Goal: Task Accomplishment & Management: Manage account settings

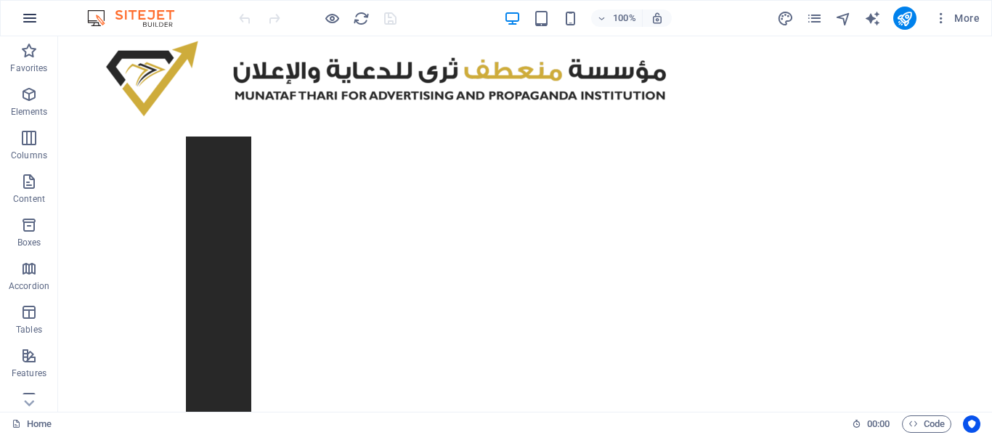
click at [24, 22] on icon "button" at bounding box center [29, 17] width 17 height 17
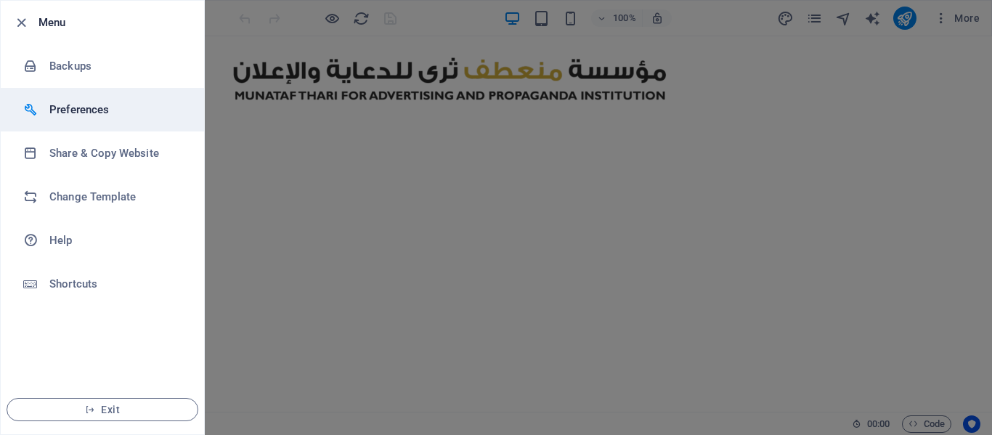
click at [92, 105] on h6 "Preferences" at bounding box center [116, 109] width 134 height 17
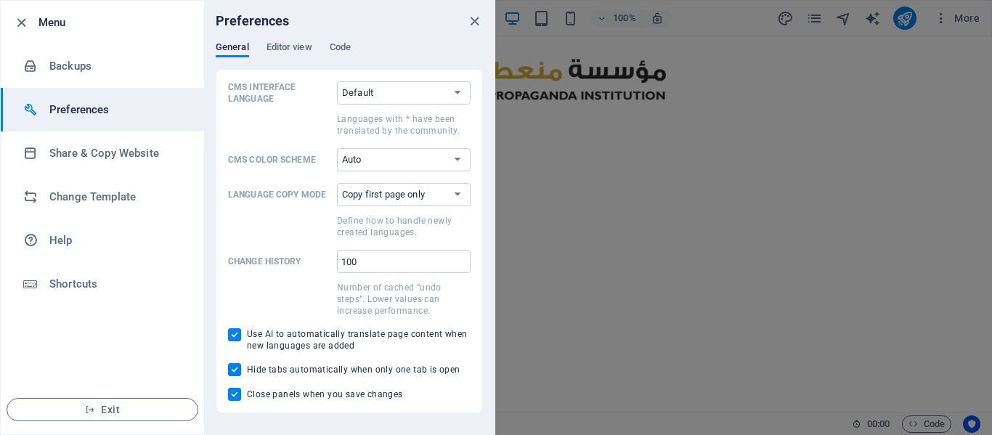
click at [344, 41] on div "Preferences" at bounding box center [349, 21] width 290 height 41
click at [343, 46] on span "Code" at bounding box center [340, 48] width 21 height 20
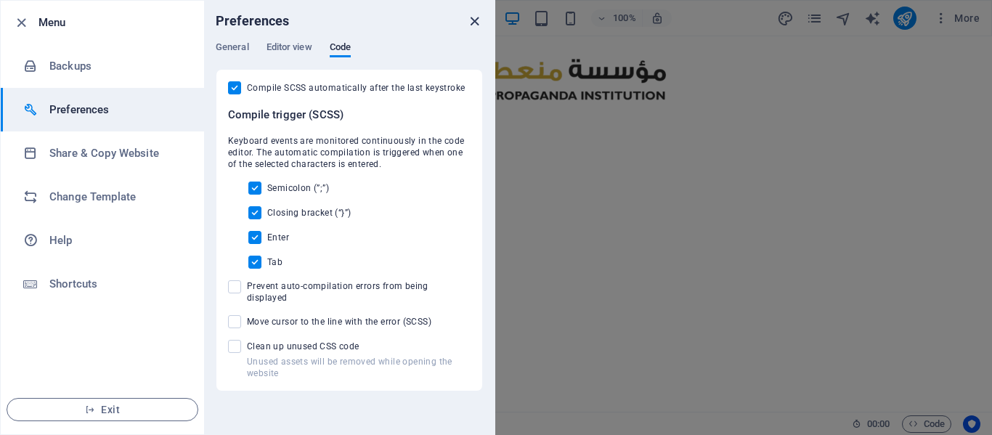
click at [476, 14] on icon "close" at bounding box center [474, 21] width 17 height 17
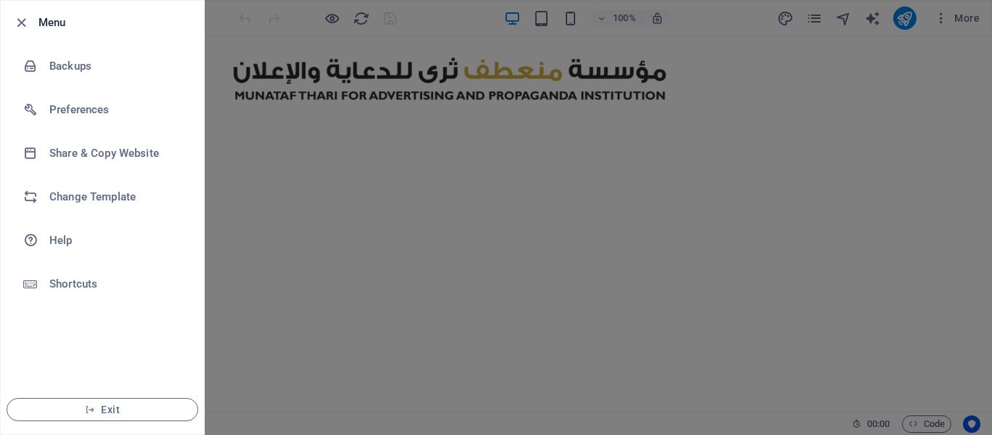
click at [939, 29] on div at bounding box center [496, 217] width 992 height 435
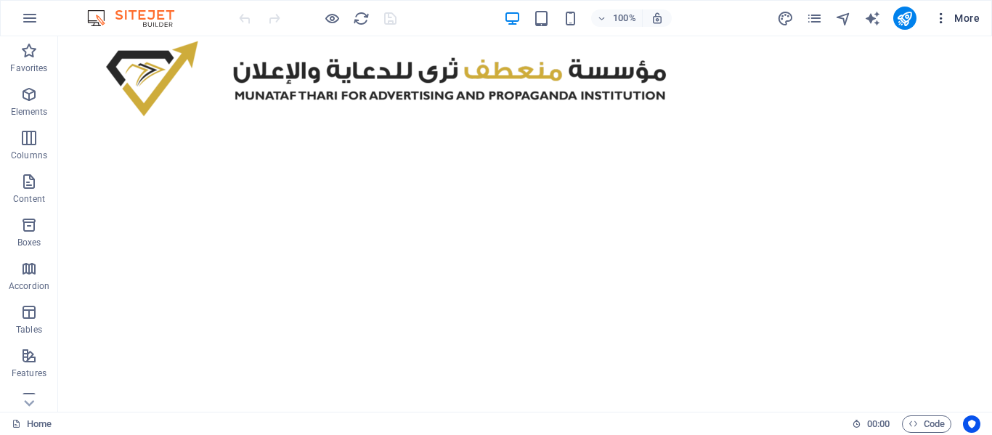
click at [939, 22] on icon "button" at bounding box center [941, 18] width 15 height 15
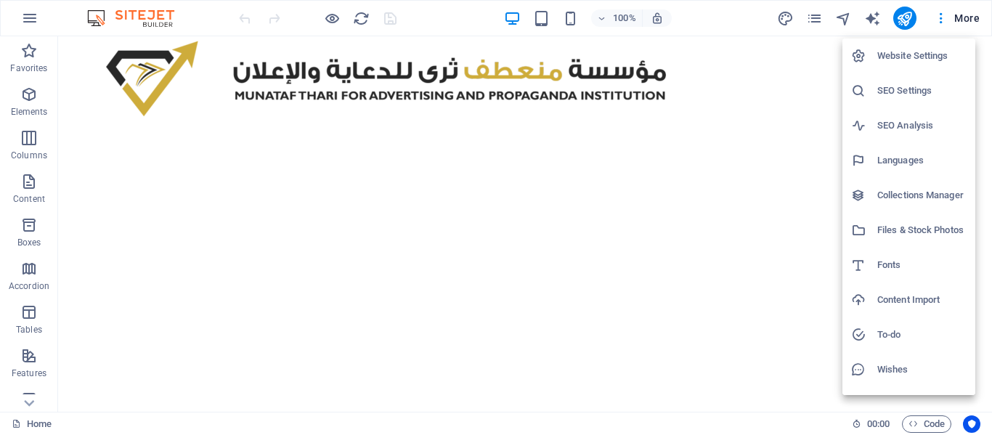
click at [893, 153] on h6 "Languages" at bounding box center [921, 160] width 89 height 17
select select "6"
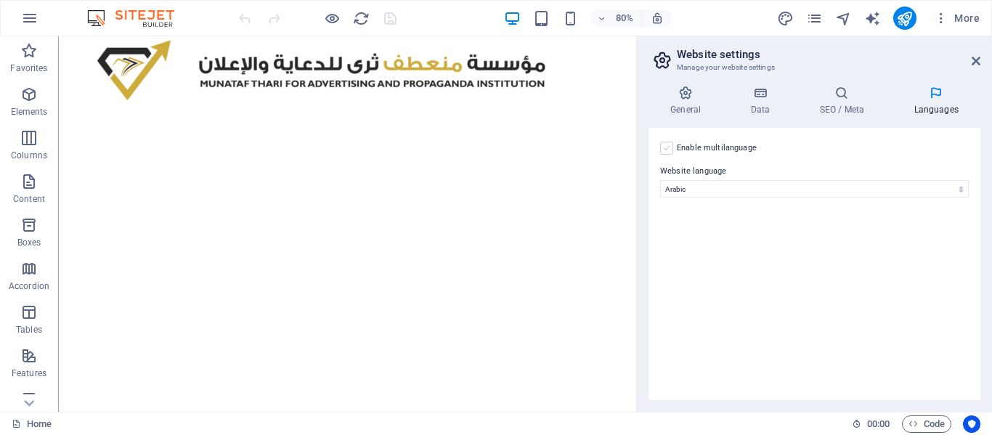
click at [670, 147] on label at bounding box center [666, 148] width 13 height 13
click at [0, 0] on input "Enable multilanguage To disable multilanguage delete all languages until only o…" at bounding box center [0, 0] width 0 height 0
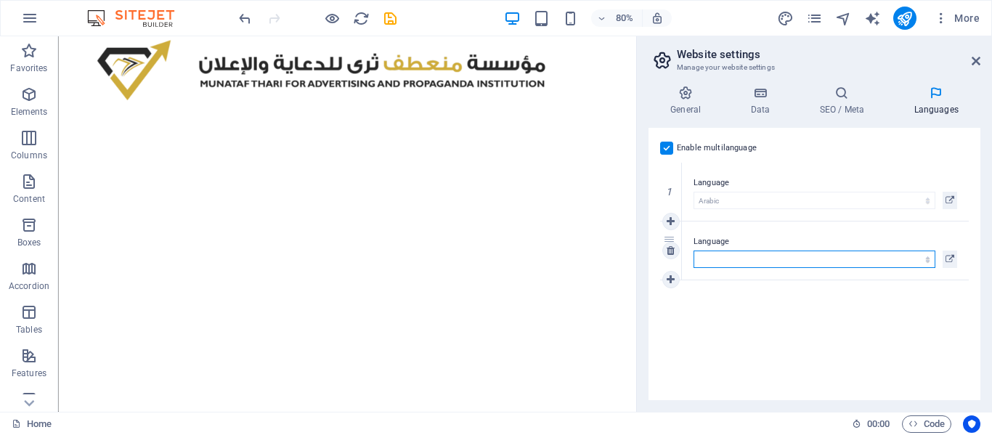
click at [746, 252] on select "Abkhazian Afar Afrikaans Akan Albanian Amharic Arabic Aragonese Armenian Assame…" at bounding box center [815, 259] width 242 height 17
select select "41"
click at [694, 251] on select "Abkhazian Afar Afrikaans Akan Albanian Amharic Arabic Aragonese Armenian Assame…" at bounding box center [815, 259] width 242 height 17
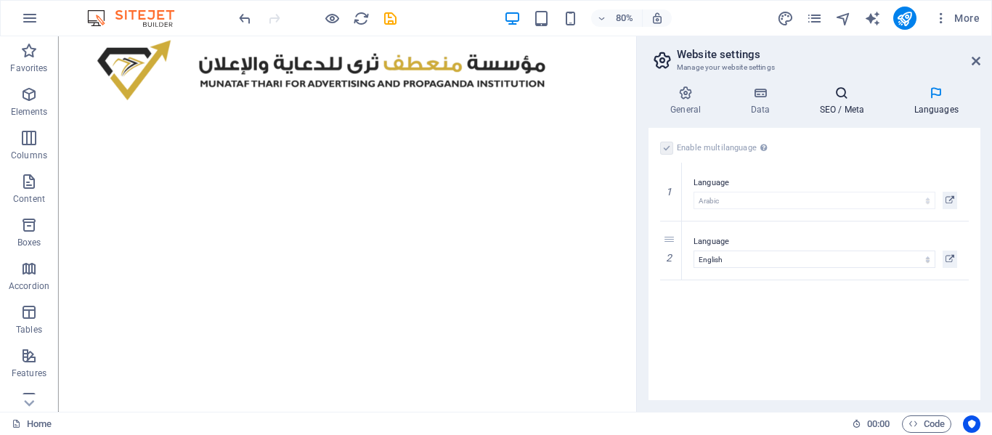
click at [848, 109] on h4 "SEO / Meta" at bounding box center [844, 101] width 94 height 31
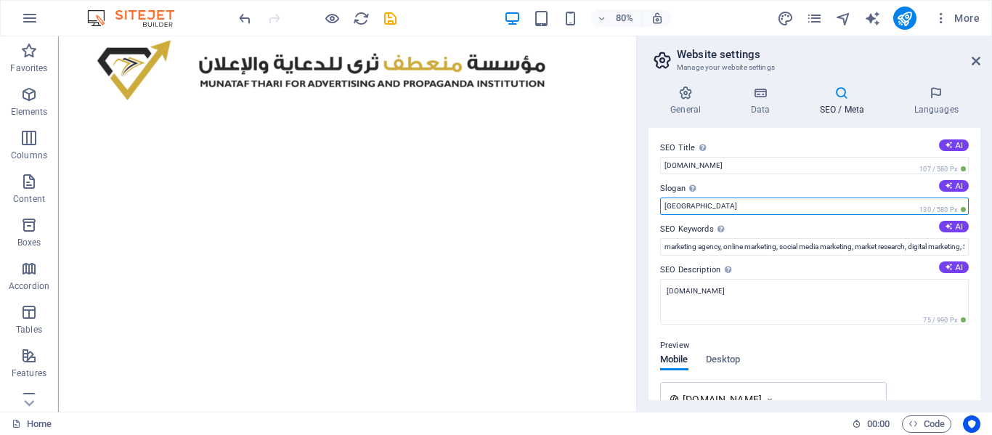
click at [773, 201] on input "[GEOGRAPHIC_DATA]" at bounding box center [814, 206] width 309 height 17
type input "Advertising"
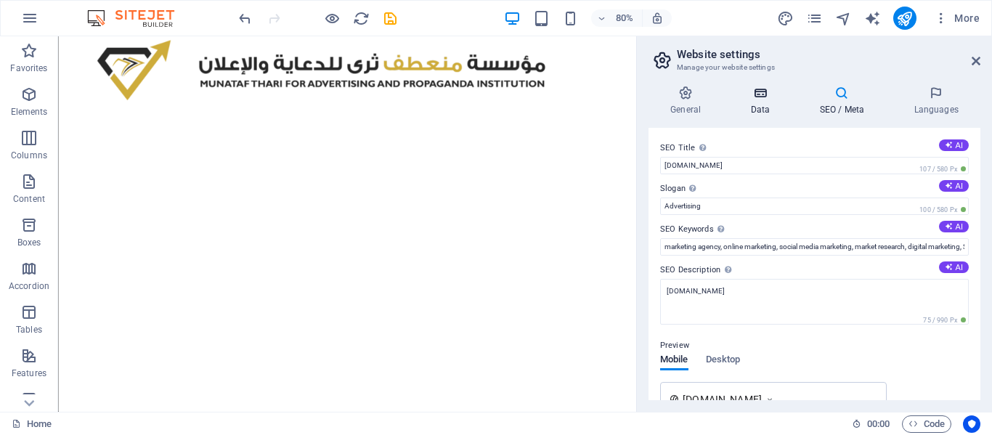
click at [759, 101] on h4 "Data" at bounding box center [762, 101] width 69 height 31
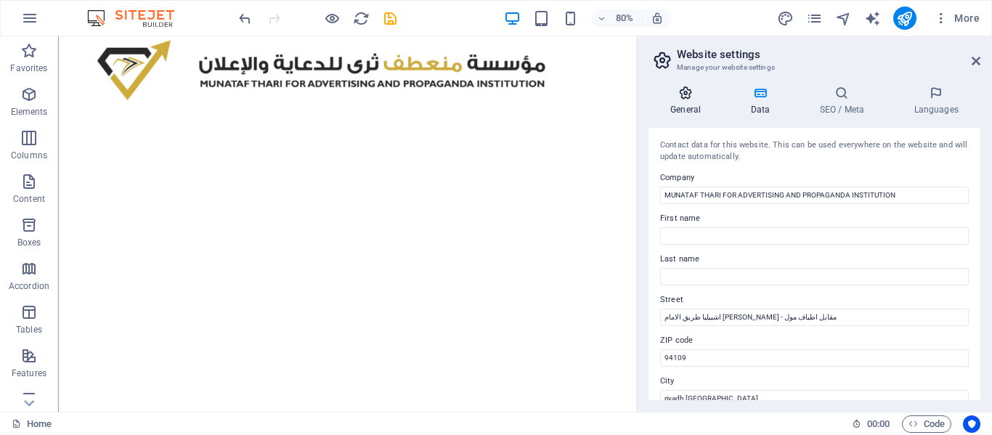
click at [667, 102] on h4 "General" at bounding box center [689, 101] width 80 height 31
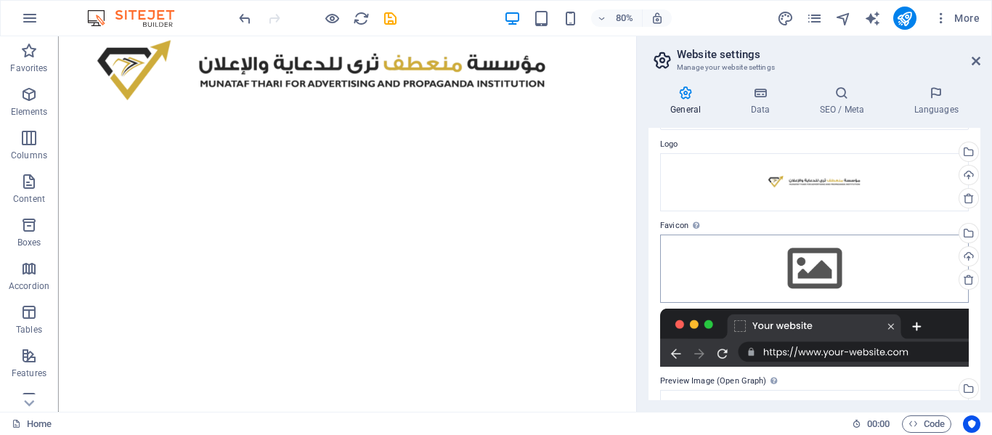
scroll to position [44, 0]
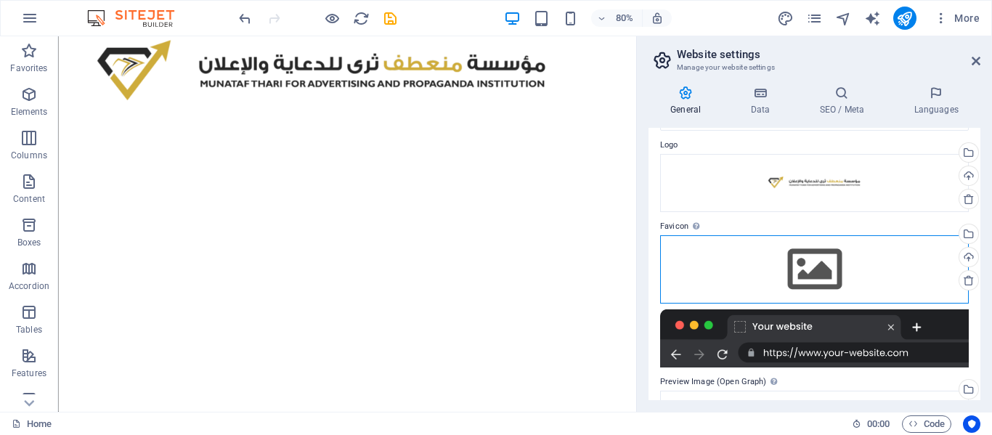
click at [799, 259] on div "Drag files here, click to choose files or select files from Files or our free s…" at bounding box center [814, 269] width 309 height 68
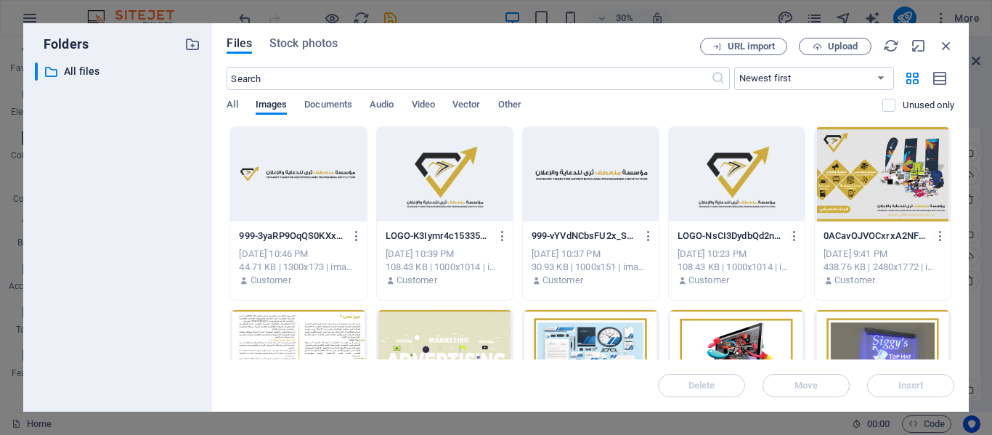
click at [458, 176] on div at bounding box center [445, 174] width 136 height 94
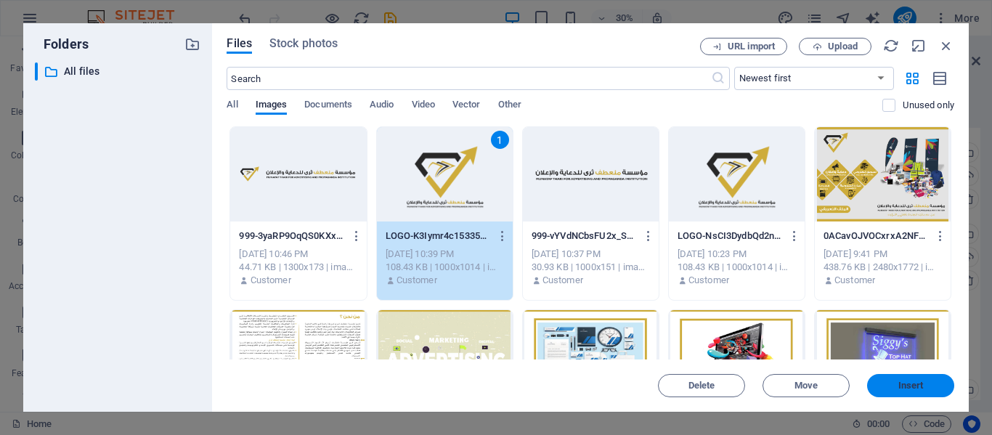
click at [919, 389] on span "Insert" at bounding box center [910, 385] width 25 height 9
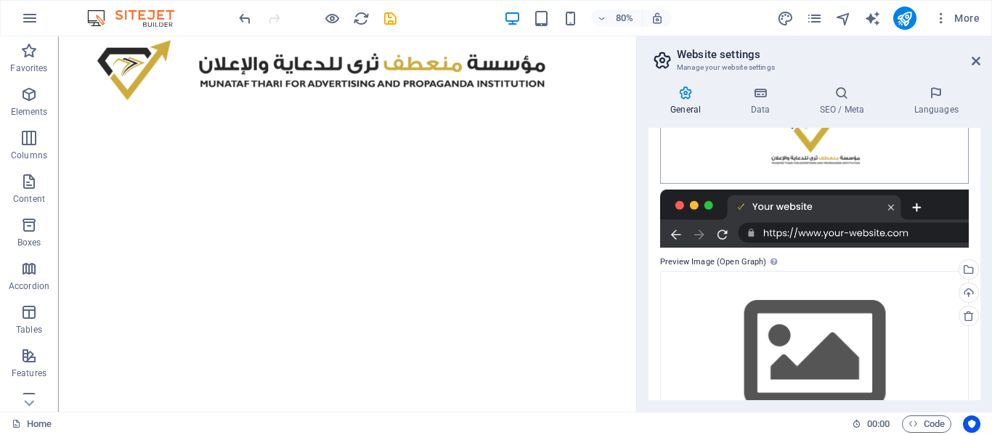
scroll to position [260, 0]
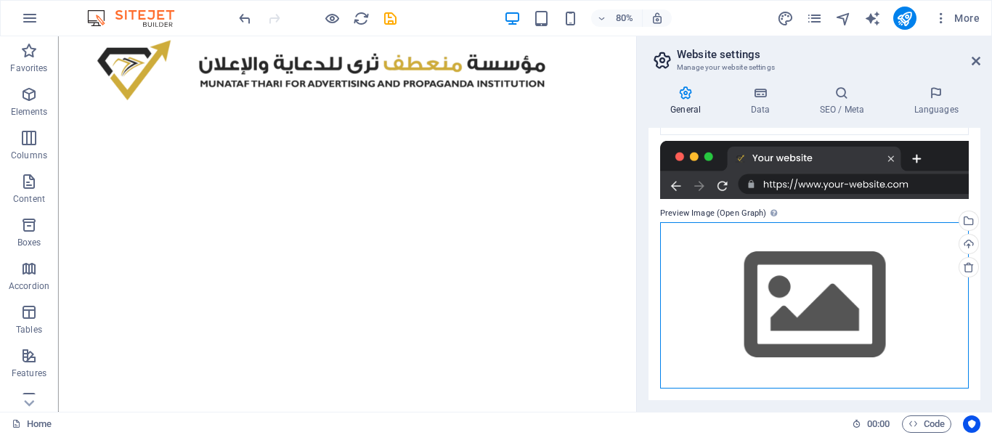
click at [809, 308] on div "Drag files here, click to choose files or select files from Files or our free s…" at bounding box center [814, 305] width 309 height 166
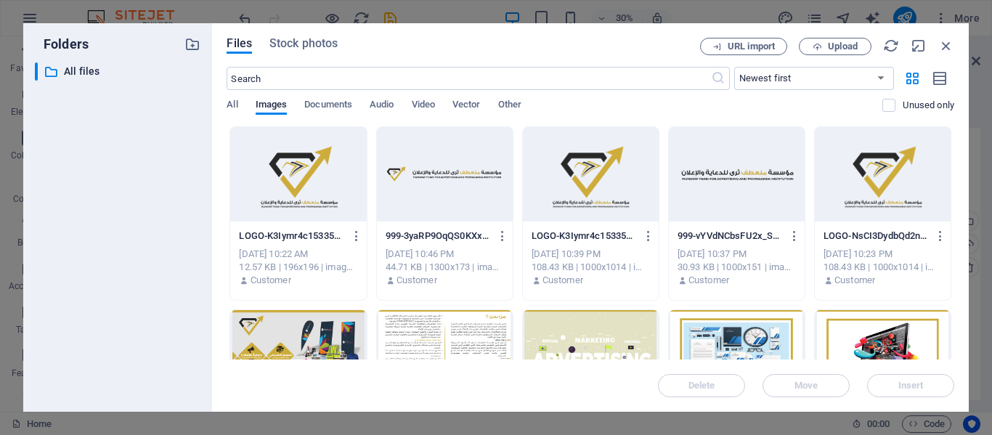
click at [322, 181] on div at bounding box center [298, 174] width 136 height 94
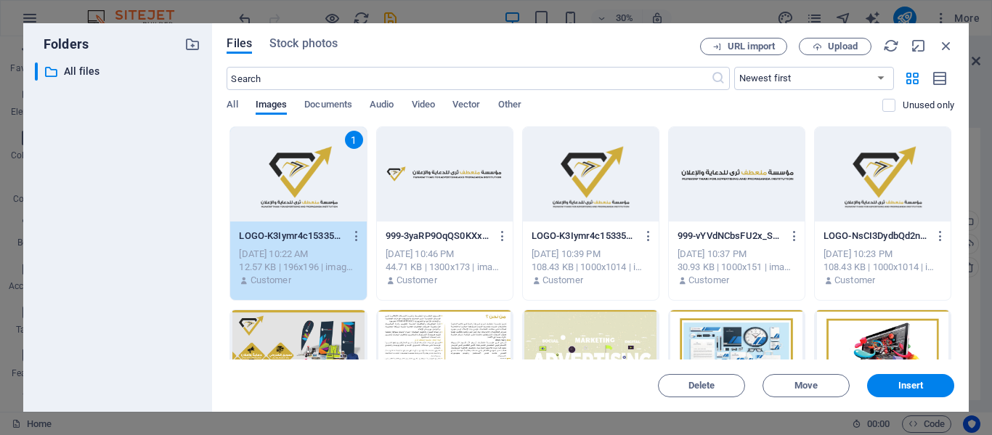
click at [322, 181] on div "1" at bounding box center [298, 174] width 136 height 94
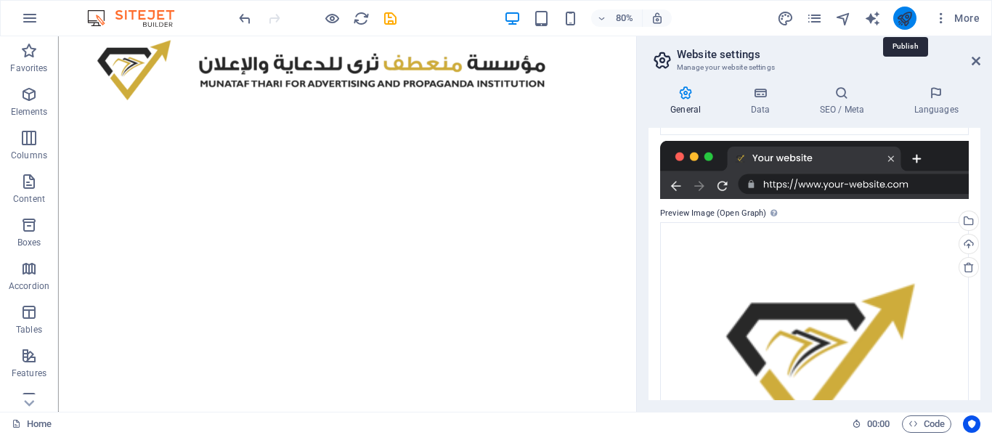
click at [901, 16] on icon "publish" at bounding box center [904, 18] width 17 height 17
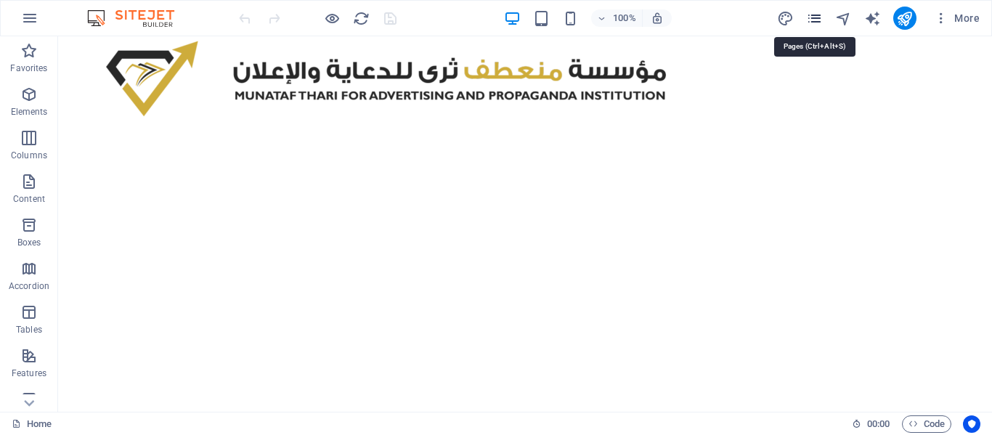
click at [817, 25] on icon "pages" at bounding box center [814, 18] width 17 height 17
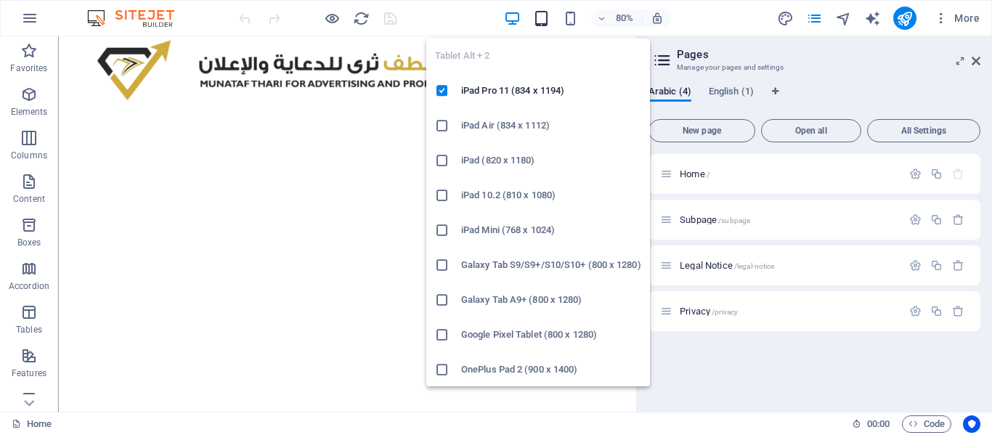
click at [538, 23] on icon "button" at bounding box center [541, 18] width 17 height 17
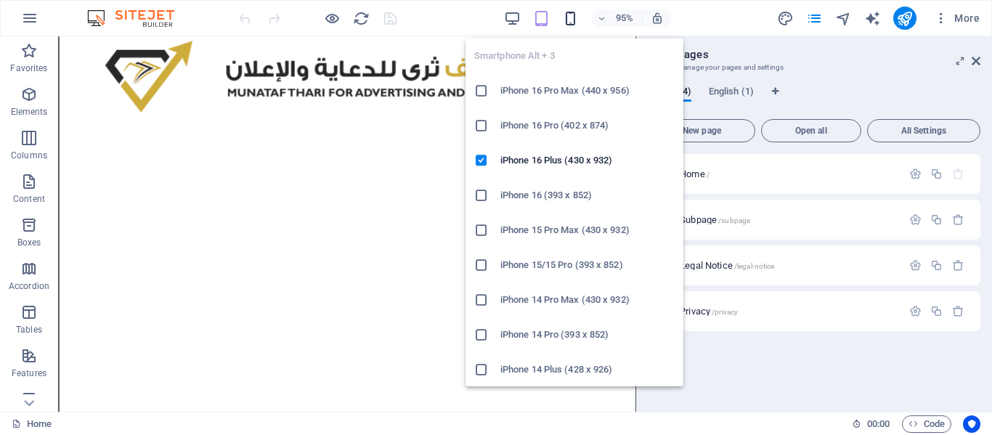
click at [573, 19] on icon "button" at bounding box center [570, 18] width 17 height 17
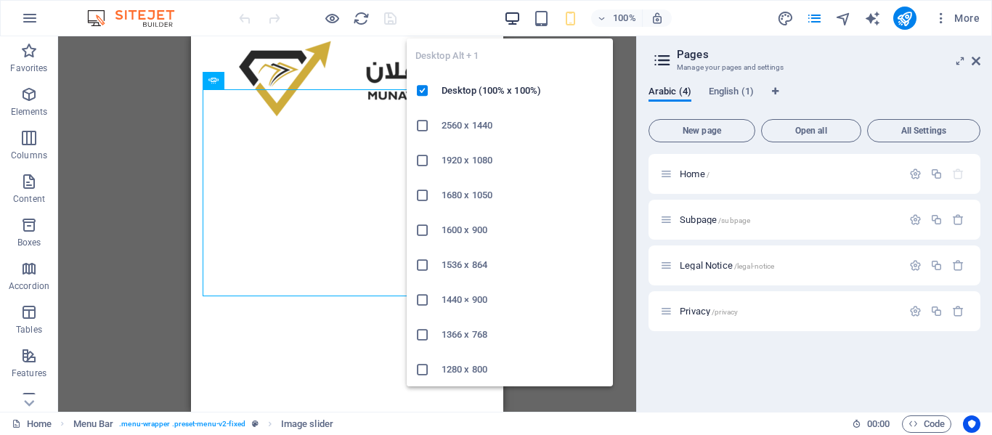
click at [512, 20] on icon "button" at bounding box center [512, 18] width 17 height 17
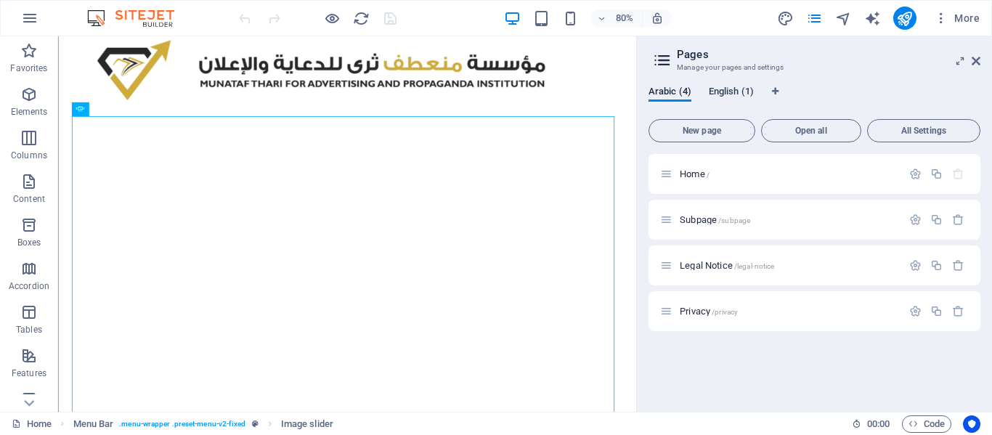
click at [747, 94] on span "English (1)" at bounding box center [731, 93] width 45 height 20
click at [656, 92] on span "Arabic (4)" at bounding box center [670, 93] width 43 height 20
click at [946, 22] on icon "button" at bounding box center [941, 18] width 15 height 15
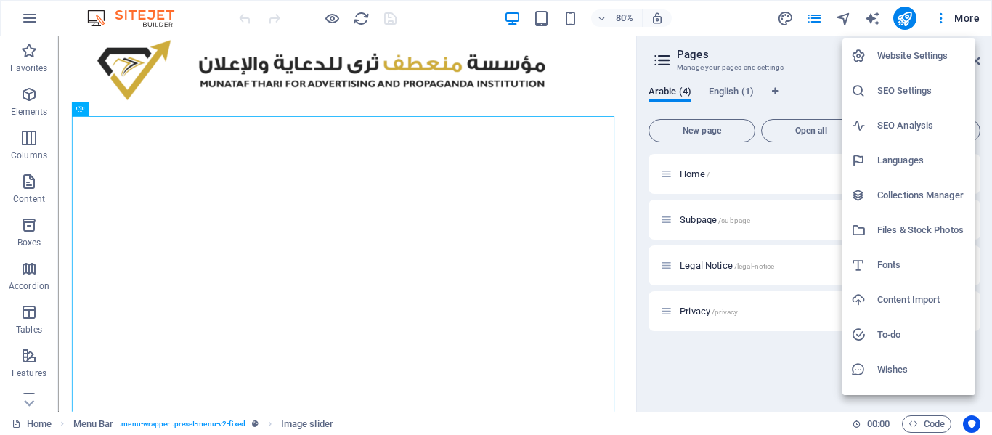
click at [718, 18] on div at bounding box center [496, 217] width 992 height 435
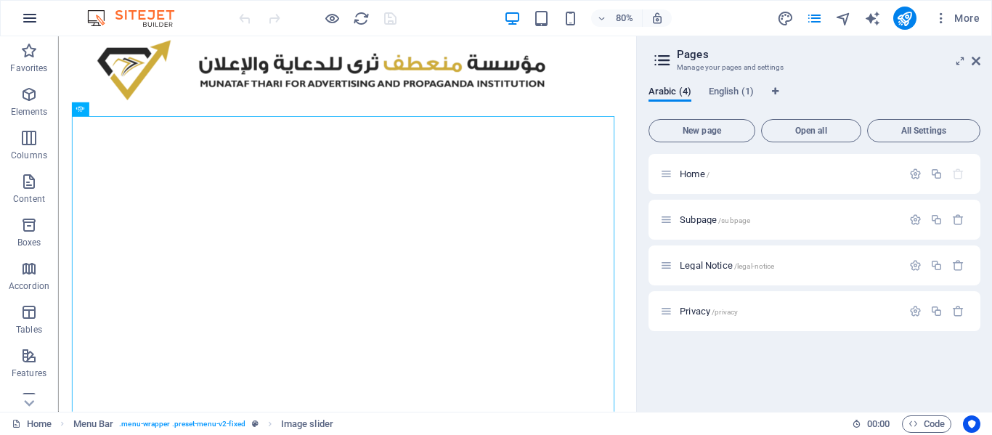
click at [36, 14] on icon "button" at bounding box center [29, 17] width 17 height 17
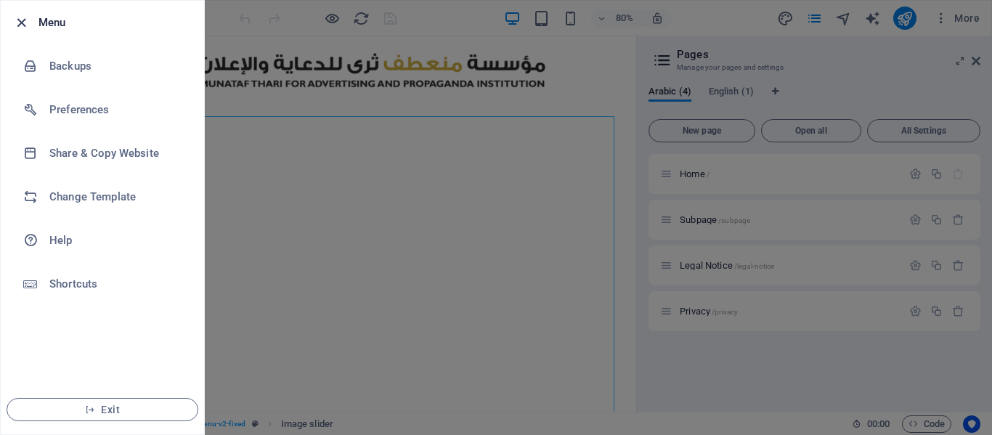
click at [18, 28] on icon "button" at bounding box center [21, 23] width 17 height 17
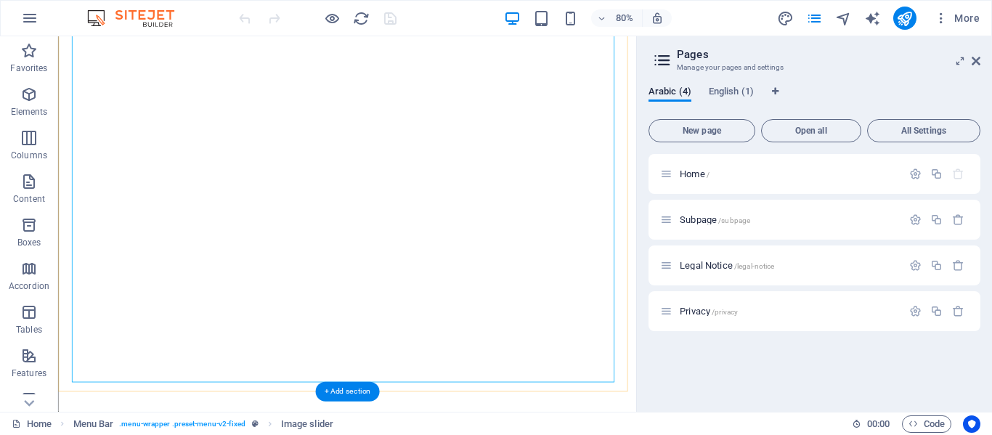
scroll to position [168, 0]
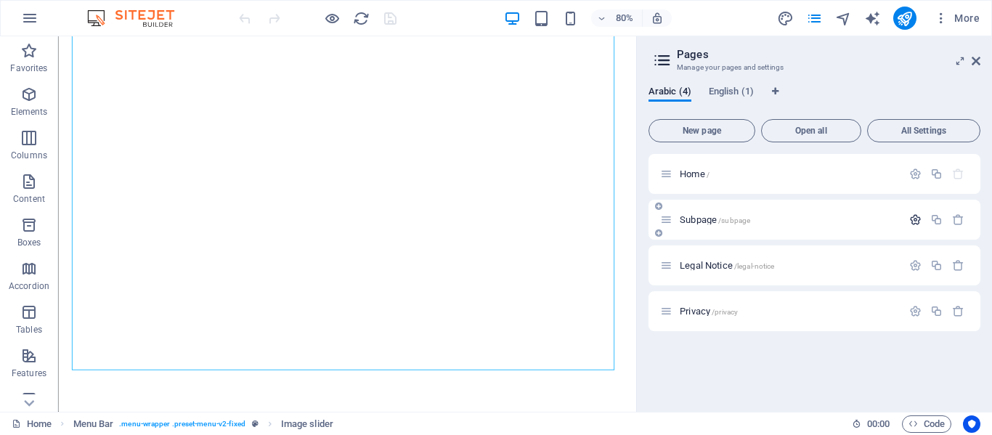
click at [911, 219] on icon "button" at bounding box center [915, 220] width 12 height 12
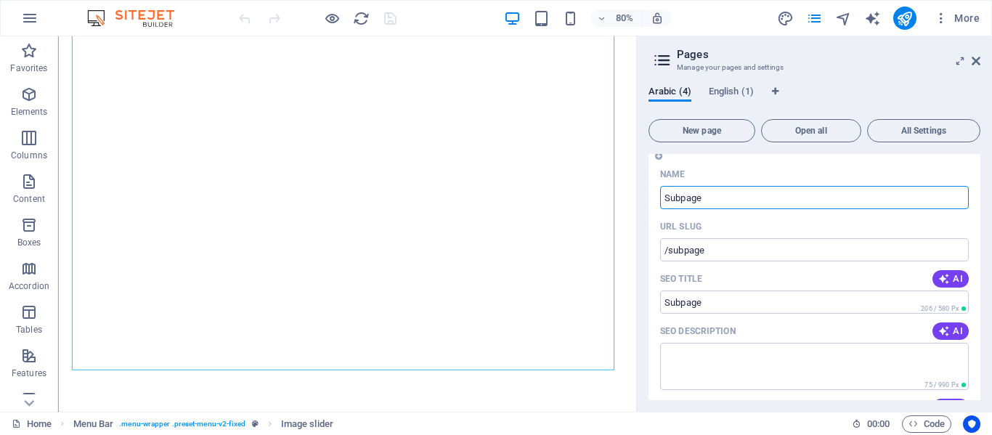
scroll to position [74, 0]
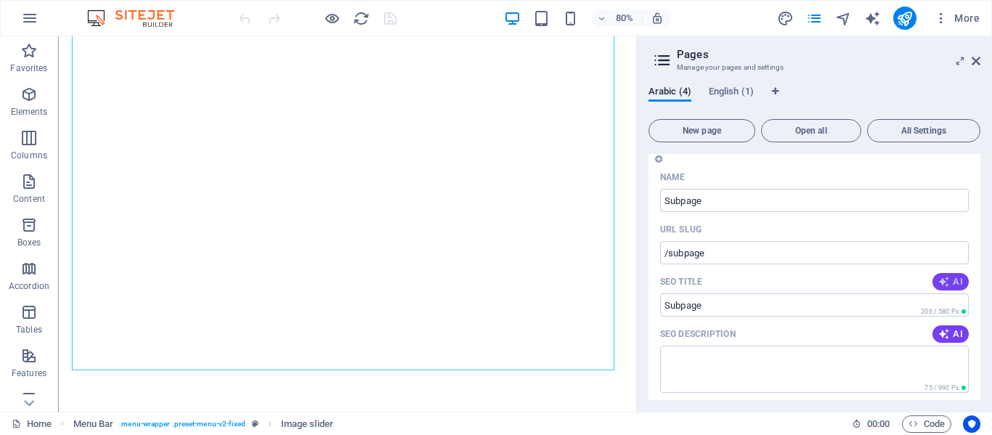
click at [946, 277] on icon "button" at bounding box center [944, 282] width 12 height 12
type input "تسويق عبر وسائل التواصل الاجتماعي"
click at [949, 340] on button "AI" at bounding box center [950, 333] width 36 height 17
type textarea "استكشف تقارير وإحصائيات تسويق وسائل التواصل الاجتماعي. استعد لتعزيز استراتيجيات…"
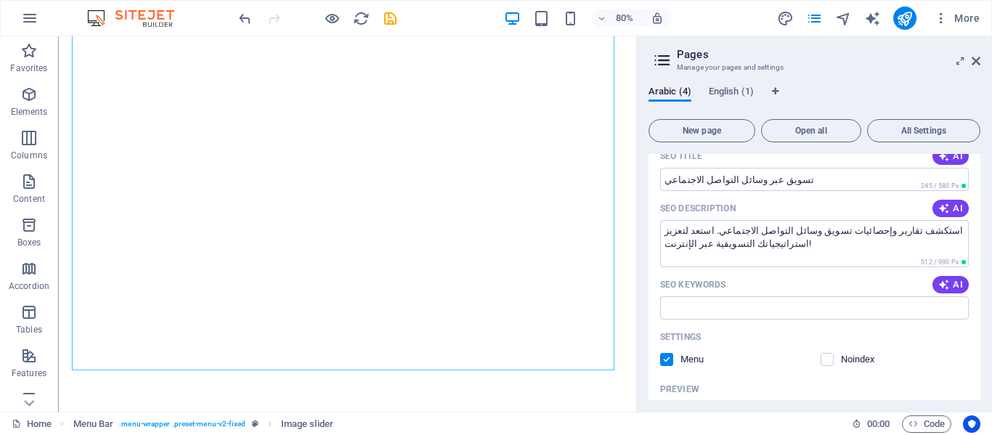
scroll to position [202, 0]
click at [954, 283] on span "AI" at bounding box center [950, 283] width 25 height 12
type input "تسويق عبر الإنترنت, تسويق عبر وسائل التواصل الاجتماعي, مراجعة تسويق, إحصائيات و…"
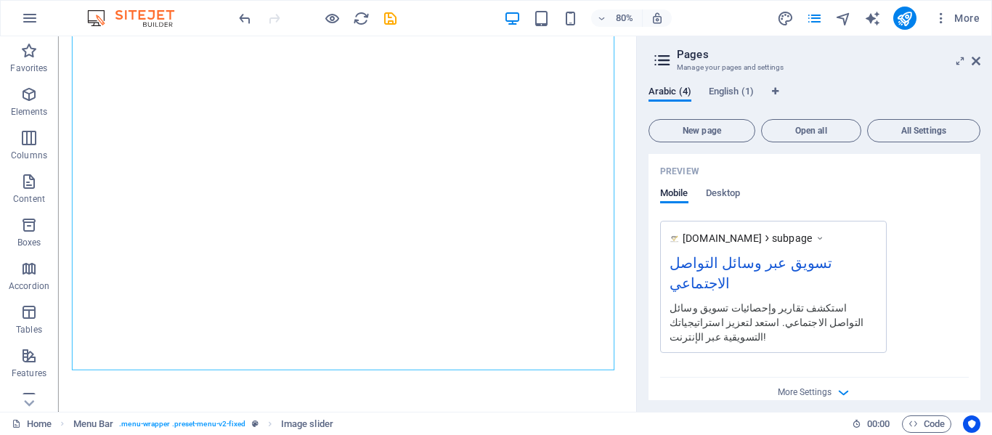
scroll to position [418, 0]
click at [835, 383] on icon "button" at bounding box center [843, 391] width 17 height 17
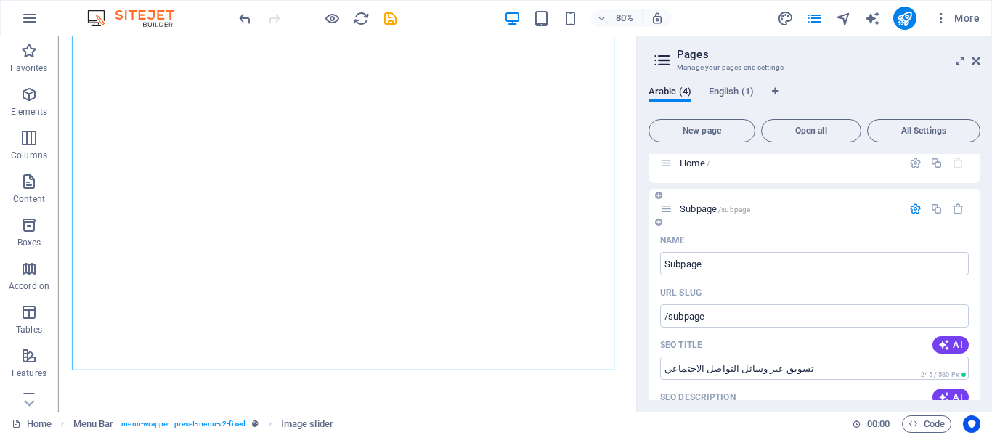
scroll to position [0, 0]
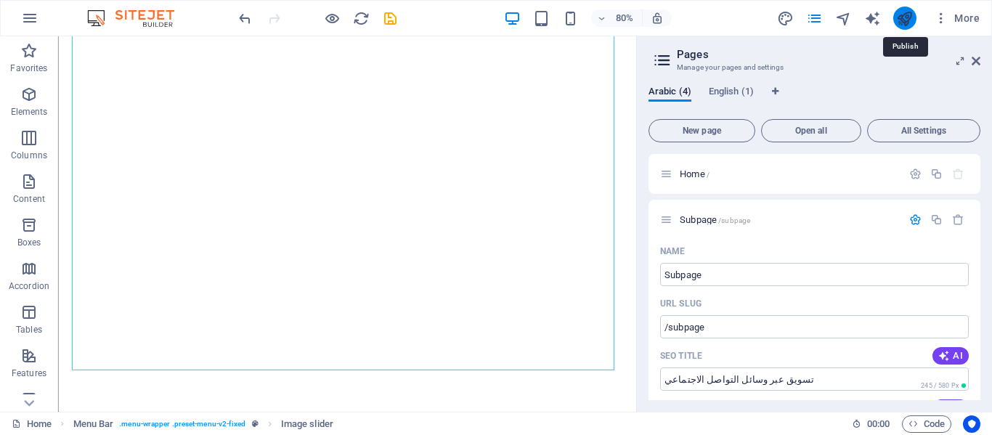
click at [904, 20] on icon "publish" at bounding box center [904, 18] width 17 height 17
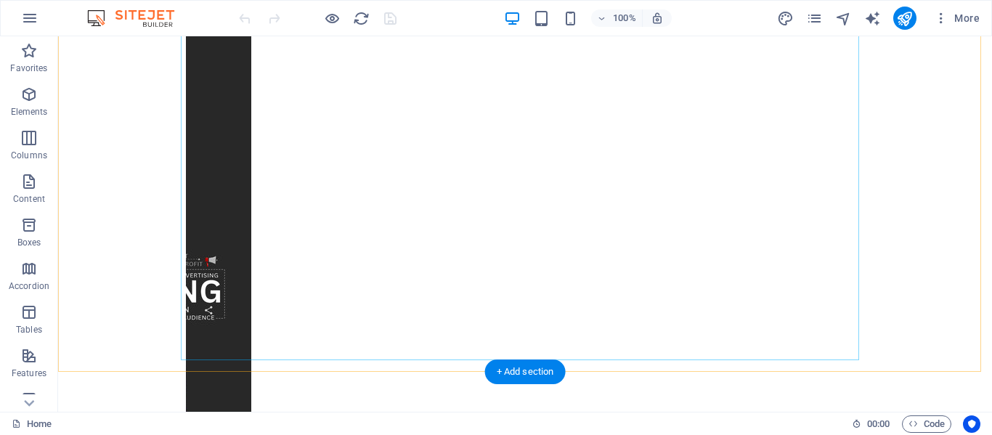
scroll to position [261, 0]
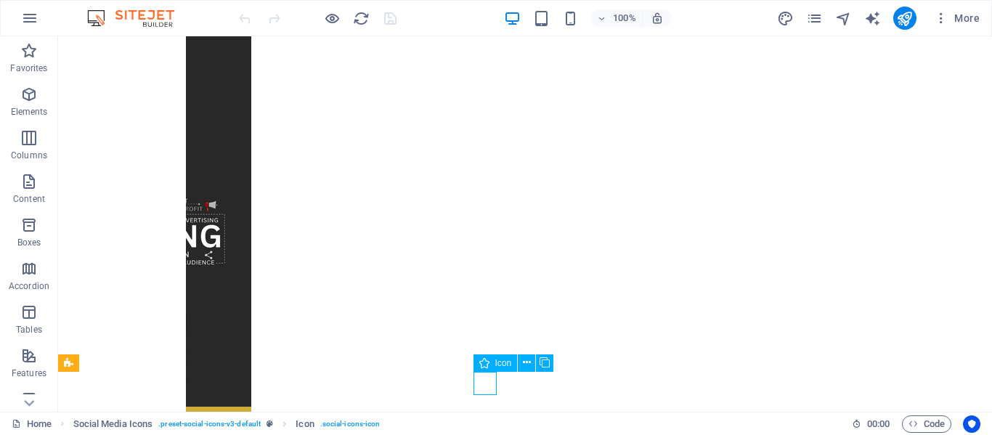
select select "xMidYMid"
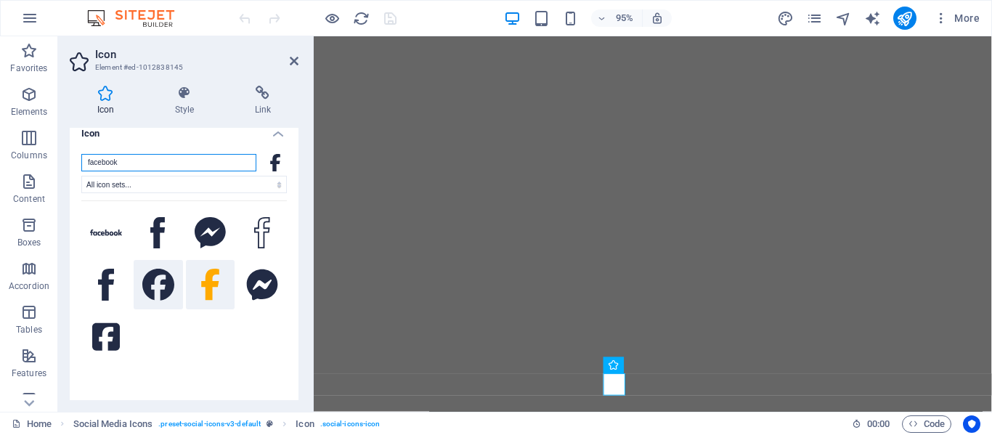
scroll to position [0, 0]
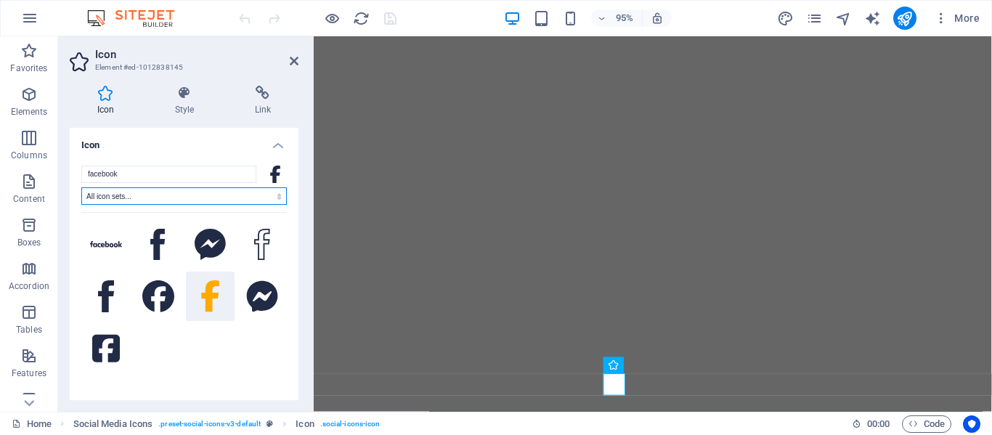
click at [277, 195] on select "All icon sets... IcoFont Ionicons FontAwesome Brands FontAwesome Duotone FontAw…" at bounding box center [184, 195] width 206 height 17
click at [185, 171] on input "facebook" at bounding box center [168, 174] width 175 height 17
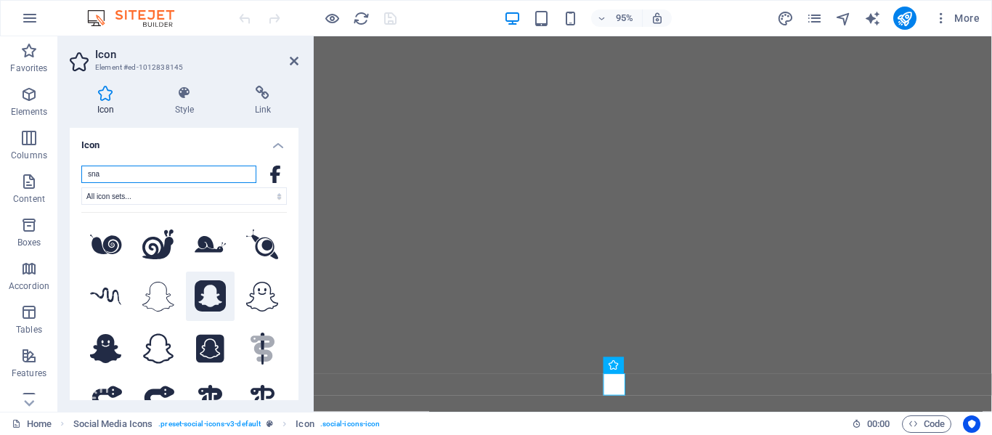
type input "sna"
click at [203, 295] on icon at bounding box center [211, 296] width 32 height 32
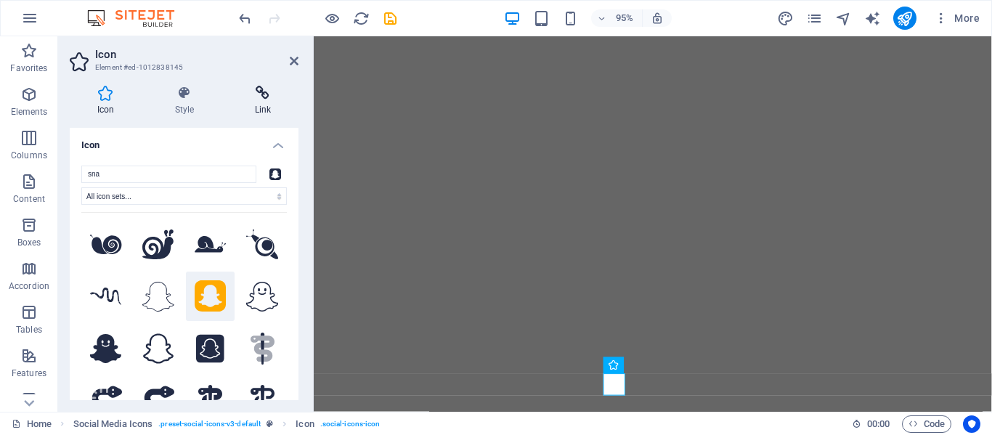
click at [260, 102] on h4 "Link" at bounding box center [262, 101] width 71 height 31
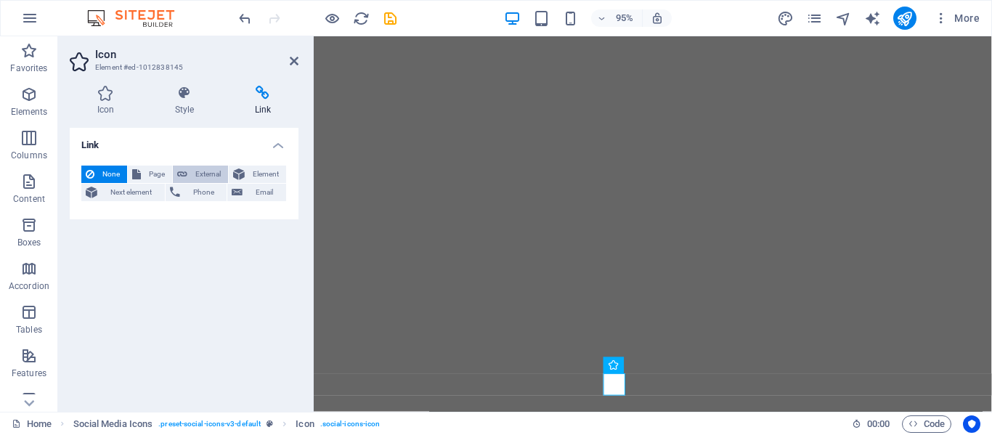
click at [206, 172] on span "External" at bounding box center [208, 174] width 32 height 17
select select "blank"
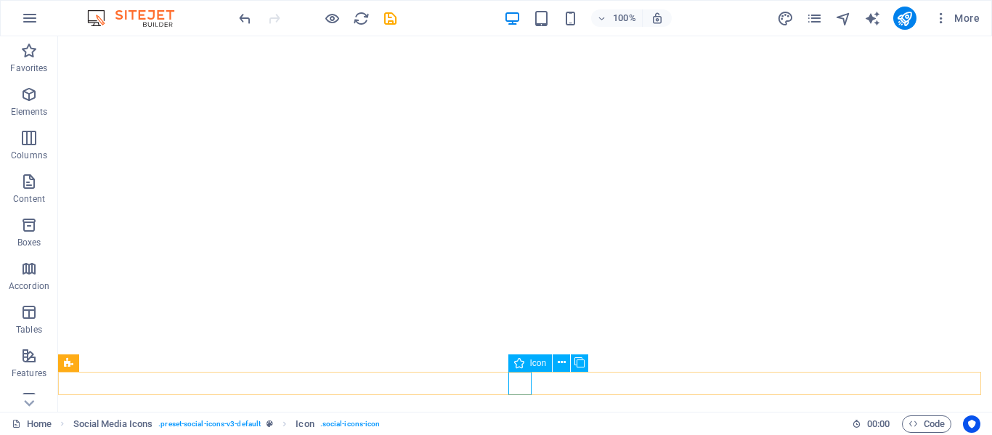
select select "xMidYMid"
select select "px"
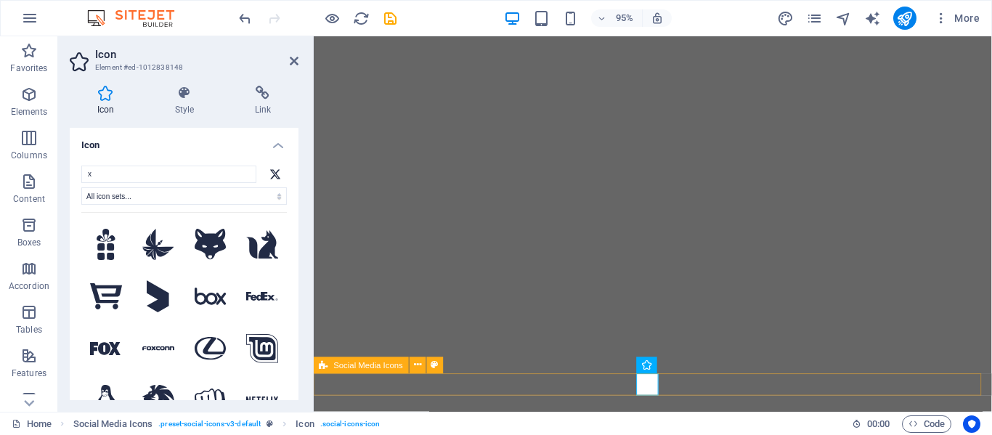
scroll to position [242, 0]
click at [176, 184] on div "x All icon sets... IcoFont Ionicons FontAwesome Brands FontAwesome Duotone Font…" at bounding box center [184, 298] width 206 height 264
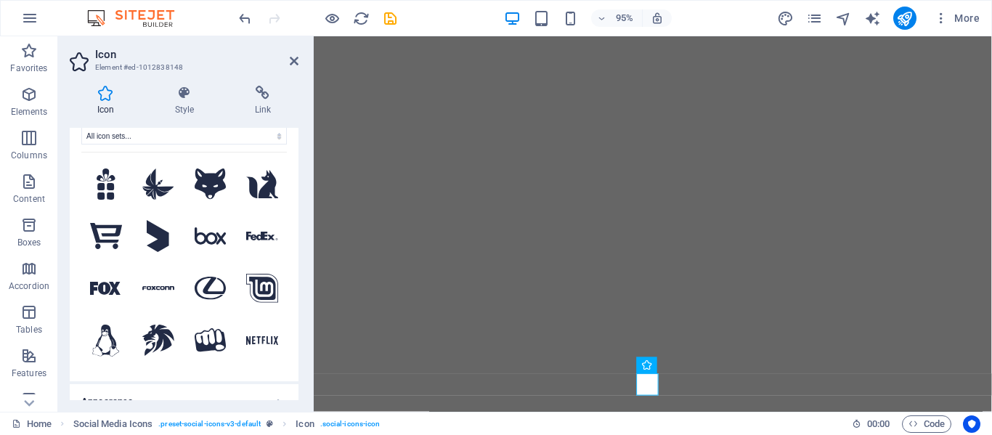
scroll to position [61, 0]
click at [185, 107] on h4 "Style" at bounding box center [187, 101] width 80 height 31
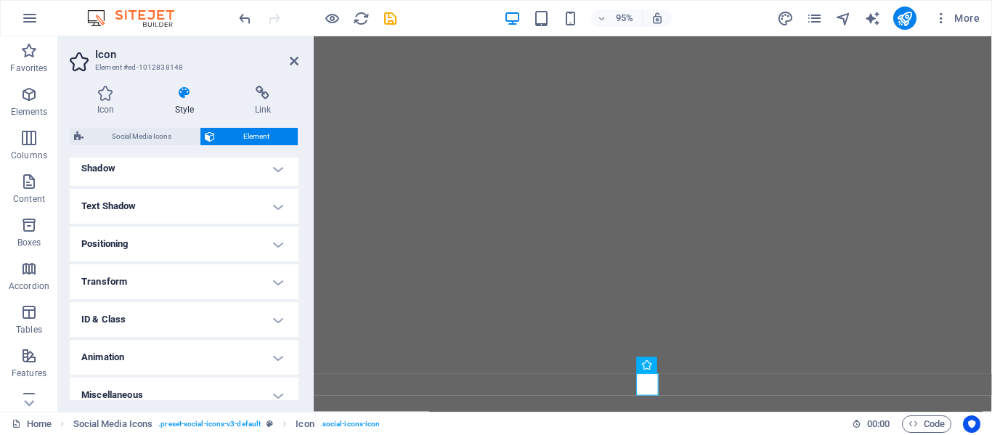
scroll to position [371, 0]
